Goal: Transaction & Acquisition: Purchase product/service

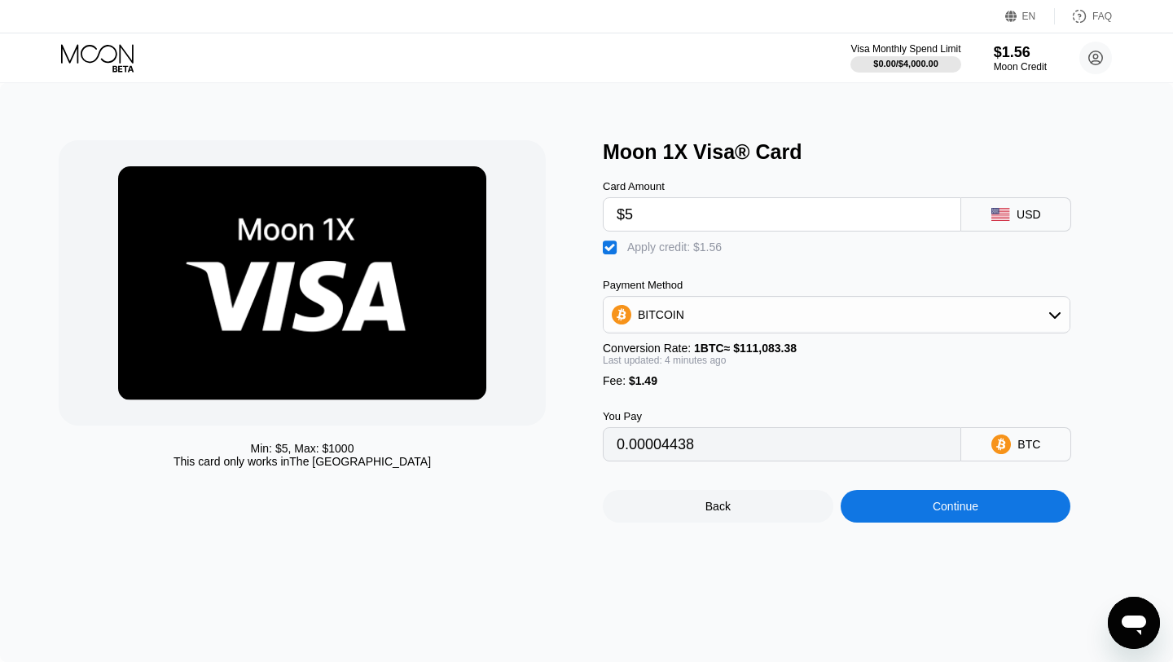
type input "0.00004442"
type input "0.00004443"
type input "0.00004446"
type input "0.00004429"
type input "0.00004443"
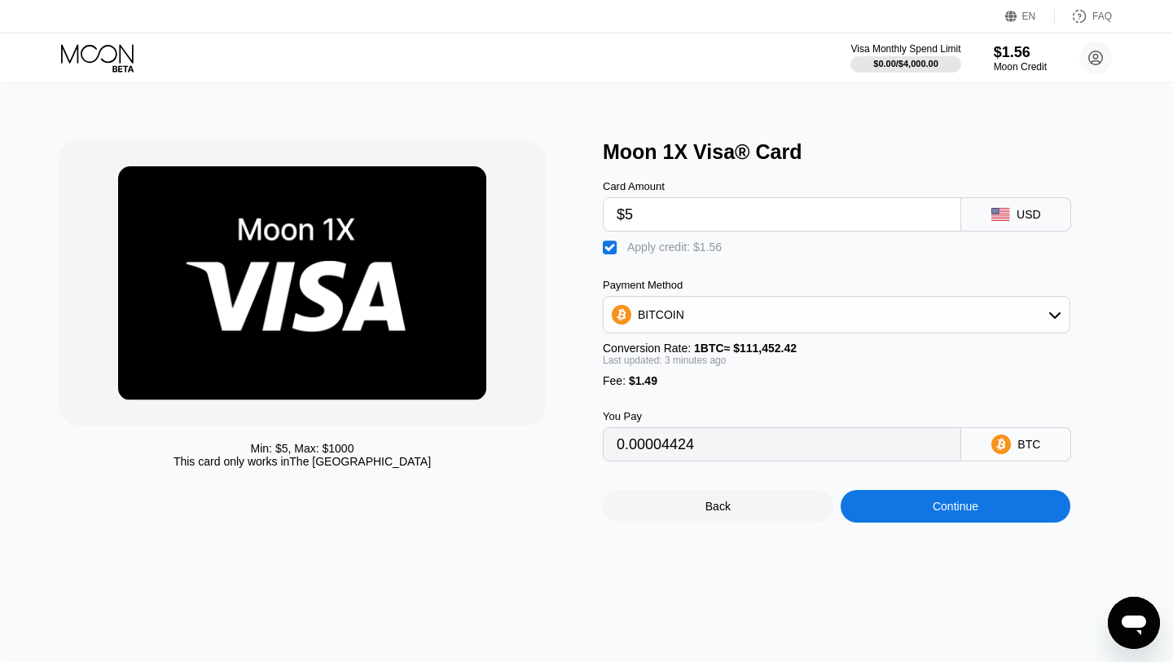
type input "0.00004421"
type input "0.00004334"
